Goal: Information Seeking & Learning: Learn about a topic

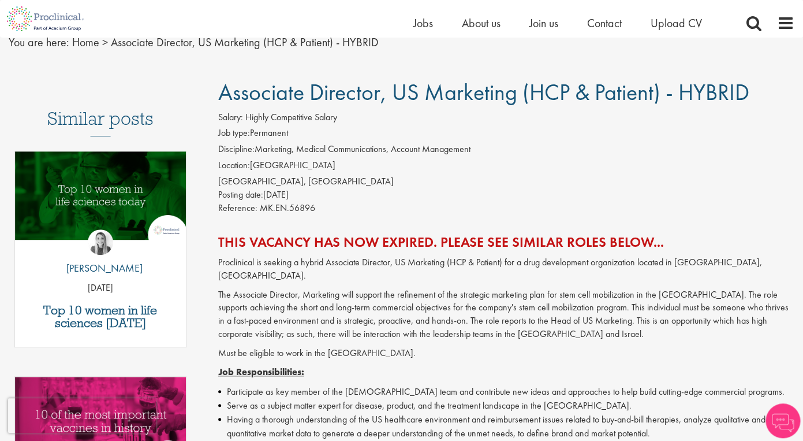
scroll to position [47, 0]
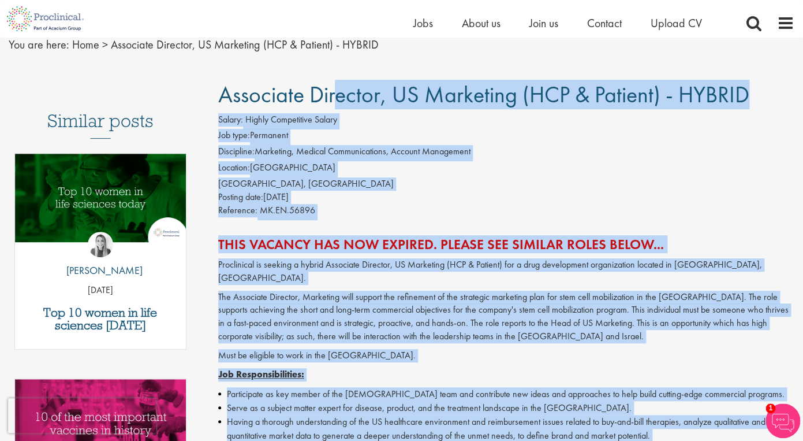
drag, startPoint x: 219, startPoint y: 95, endPoint x: 473, endPoint y: 437, distance: 426.7
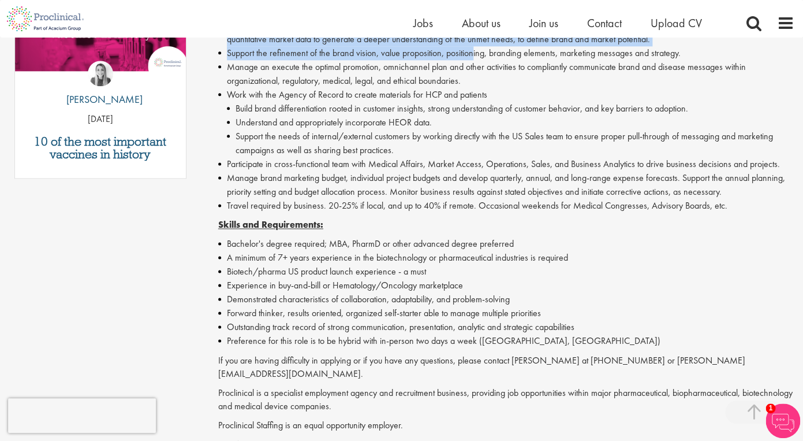
scroll to position [452, 0]
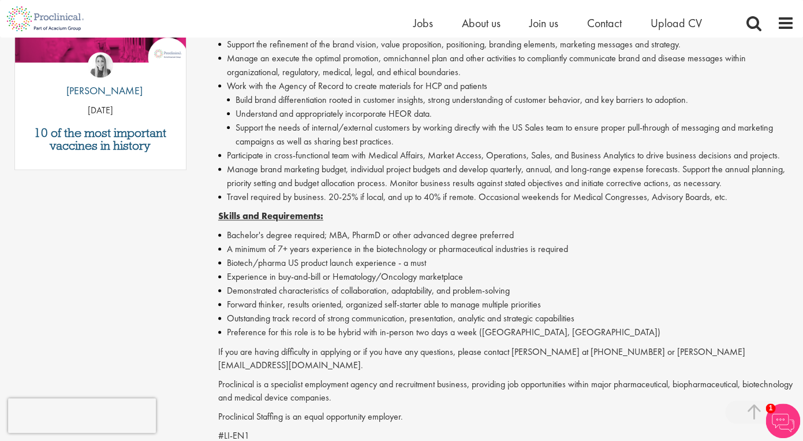
click at [419, 377] on p "Proclinical is a specialist employment agency and recruitment business, providi…" at bounding box center [506, 390] width 576 height 27
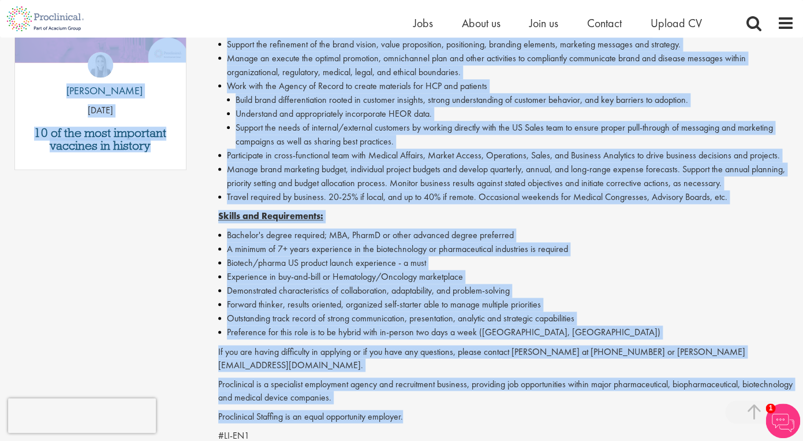
drag, startPoint x: 432, startPoint y: 393, endPoint x: 194, endPoint y: 7, distance: 453.6
click at [194, 7] on div "Similar posts Top 10 women in life sciences [DATE] by [PERSON_NAME] [DATE] 10 o…" at bounding box center [401, 115] width 803 height 876
click at [539, 190] on li "Travel required by business. 20-25% if local, and up to 40% if remote. Occasion…" at bounding box center [506, 197] width 576 height 14
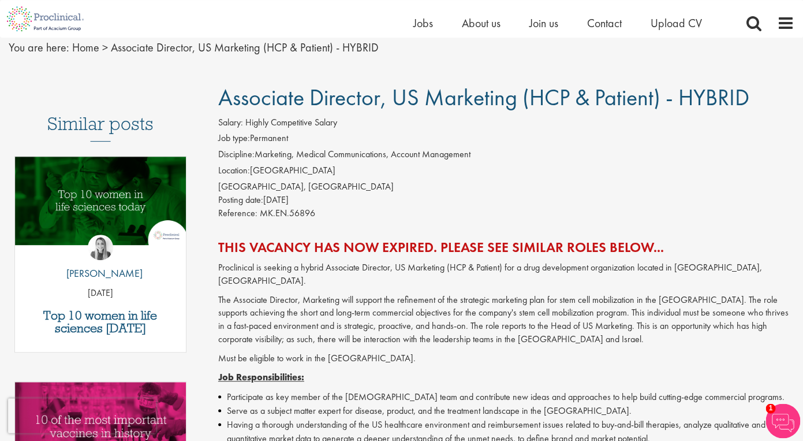
scroll to position [39, 0]
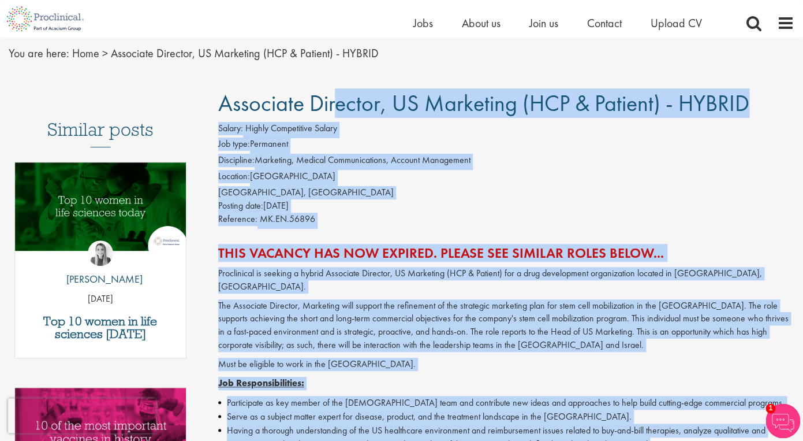
drag, startPoint x: 221, startPoint y: 105, endPoint x: 691, endPoint y: 437, distance: 575.6
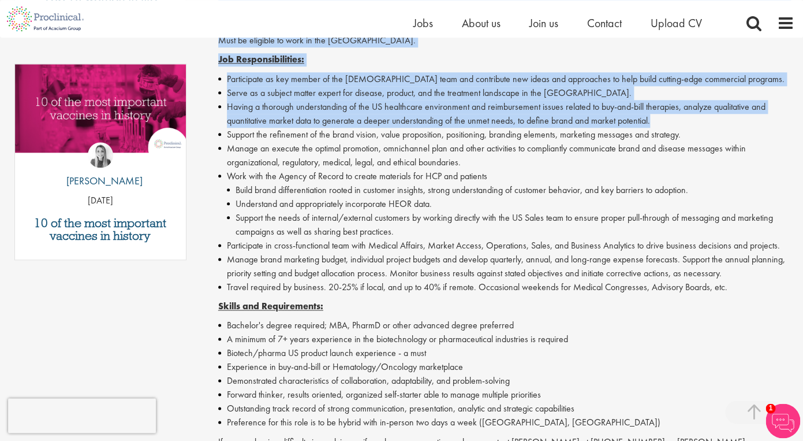
scroll to position [368, 0]
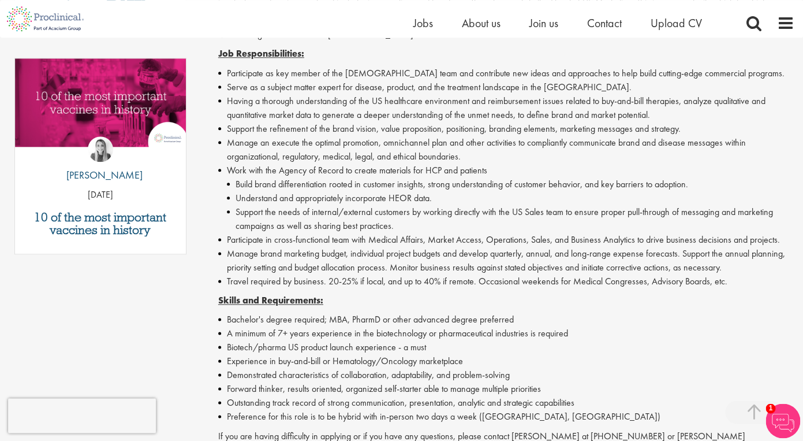
click at [646, 354] on li "Experience in buy-and-bill or Hematology/Oncology marketplace" at bounding box center [506, 361] width 576 height 14
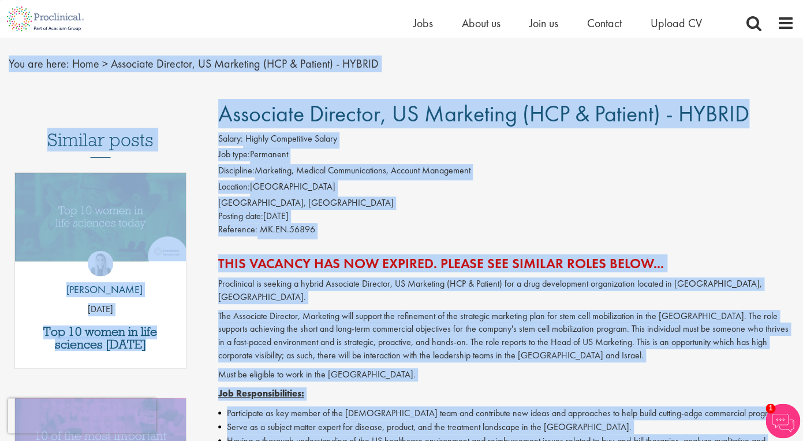
scroll to position [26, 0]
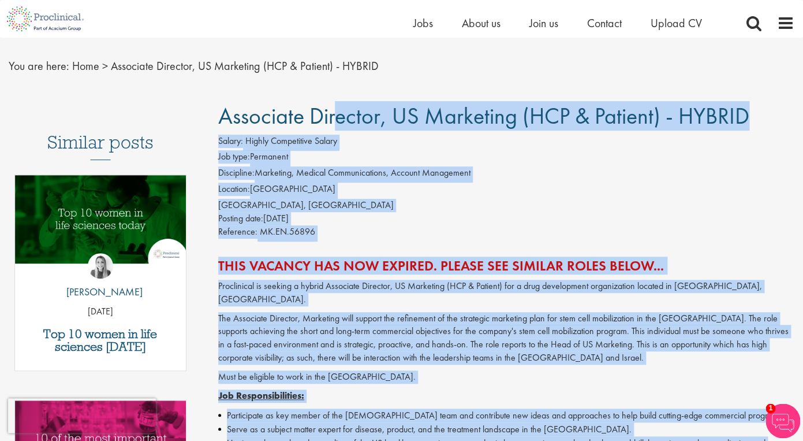
drag, startPoint x: 426, startPoint y: 349, endPoint x: 220, endPoint y: 112, distance: 314.3
copy div "Associate Director, US Marketing (HCP & Patient) - HYBRID Salary: Highly Compet…"
